Goal: Use online tool/utility

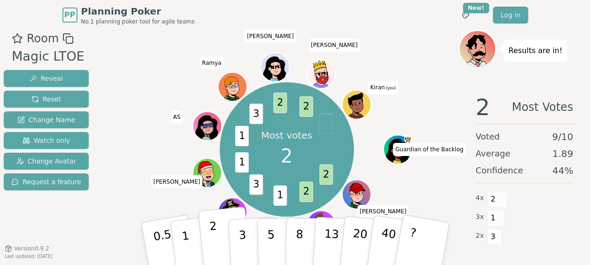
click at [222, 240] on button "2" at bounding box center [223, 243] width 53 height 75
click at [108, 235] on div "Room Magic LTOE Reveal Reset Change Name Watch only Change Avatar Request a fea…" at bounding box center [295, 159] width 590 height 258
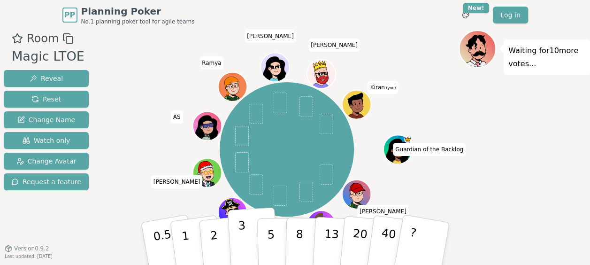
click at [248, 238] on button "3" at bounding box center [252, 243] width 51 height 73
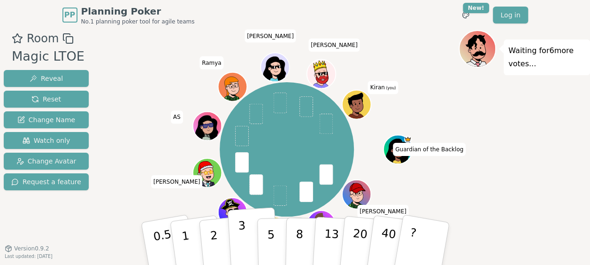
click at [240, 250] on p "3" at bounding box center [242, 244] width 10 height 51
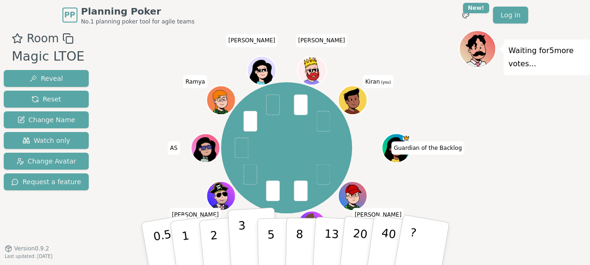
click at [239, 228] on p "3" at bounding box center [242, 244] width 10 height 51
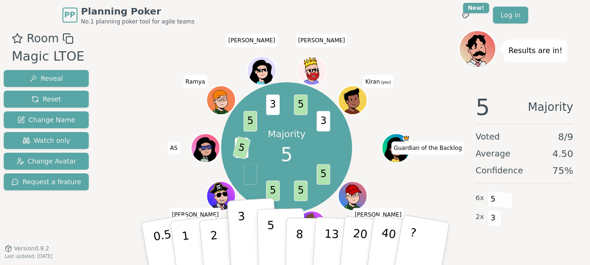
click at [266, 239] on button "5" at bounding box center [281, 243] width 48 height 71
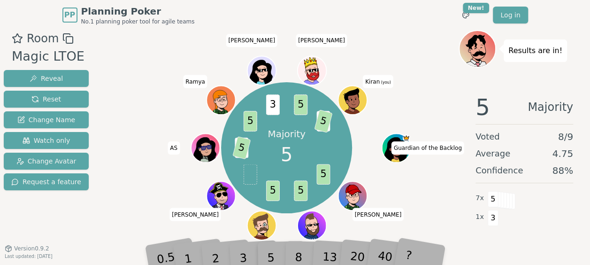
click at [107, 215] on div "Room Magic LTOE Reveal Reset Change Name Watch only Change Avatar Request a fea…" at bounding box center [295, 159] width 590 height 258
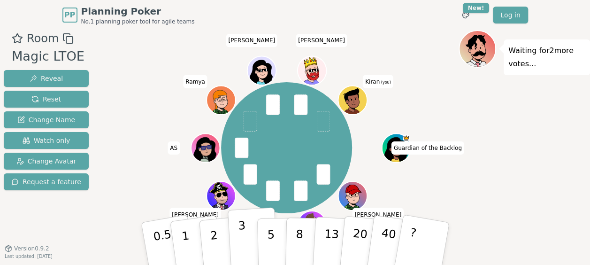
click at [247, 239] on button "3" at bounding box center [252, 243] width 51 height 73
